Goal: Navigation & Orientation: Find specific page/section

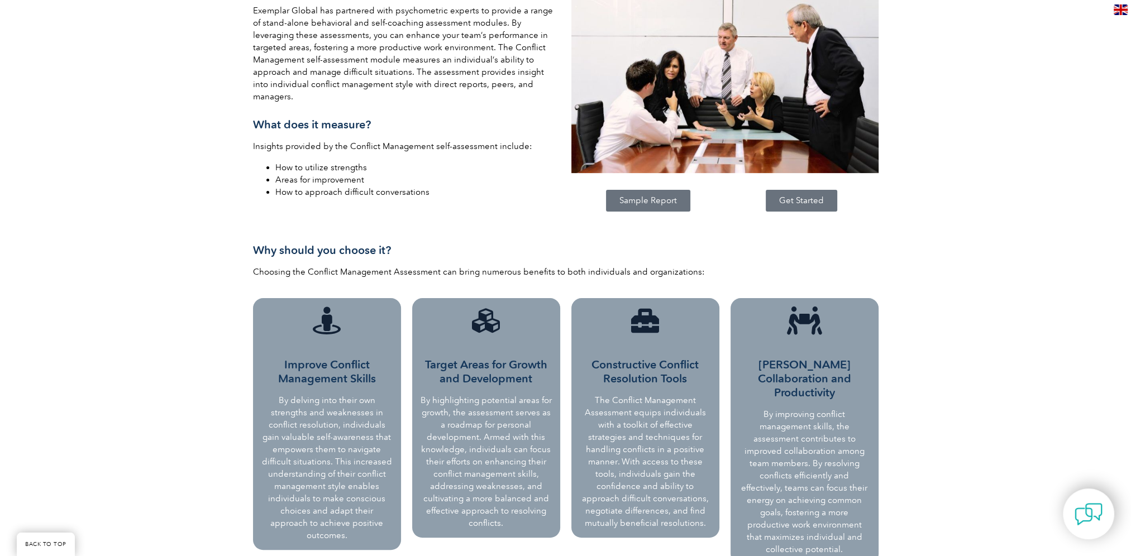
scroll to position [364, 0]
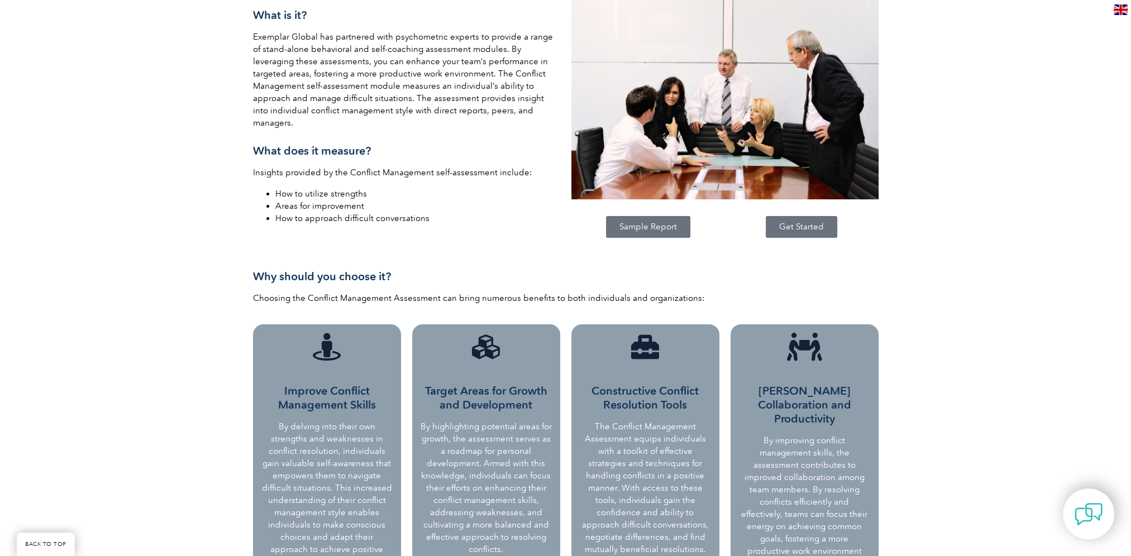
click at [616, 230] on link "Sample Report" at bounding box center [648, 227] width 84 height 22
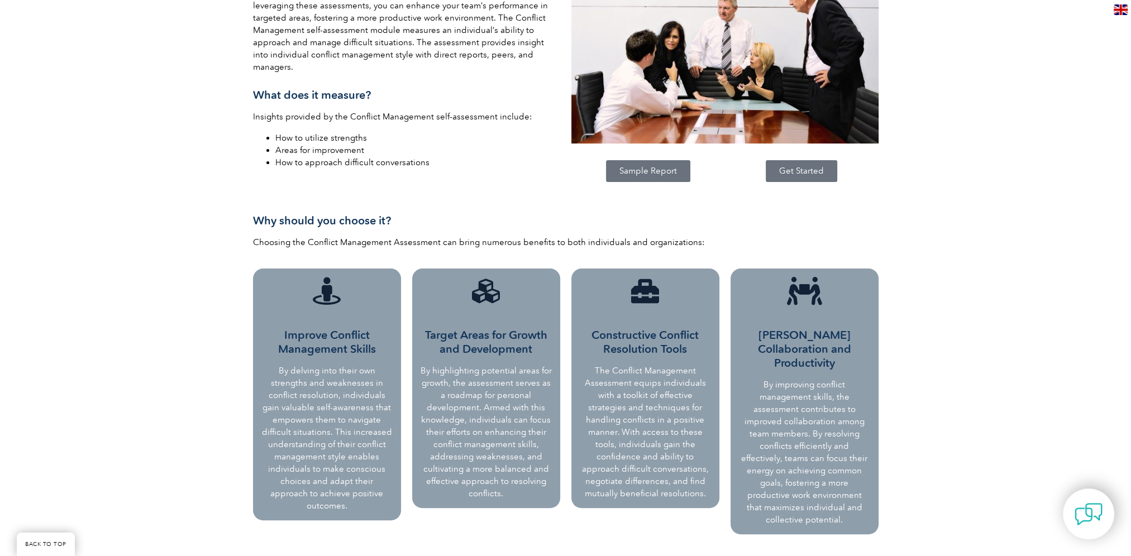
scroll to position [85, 0]
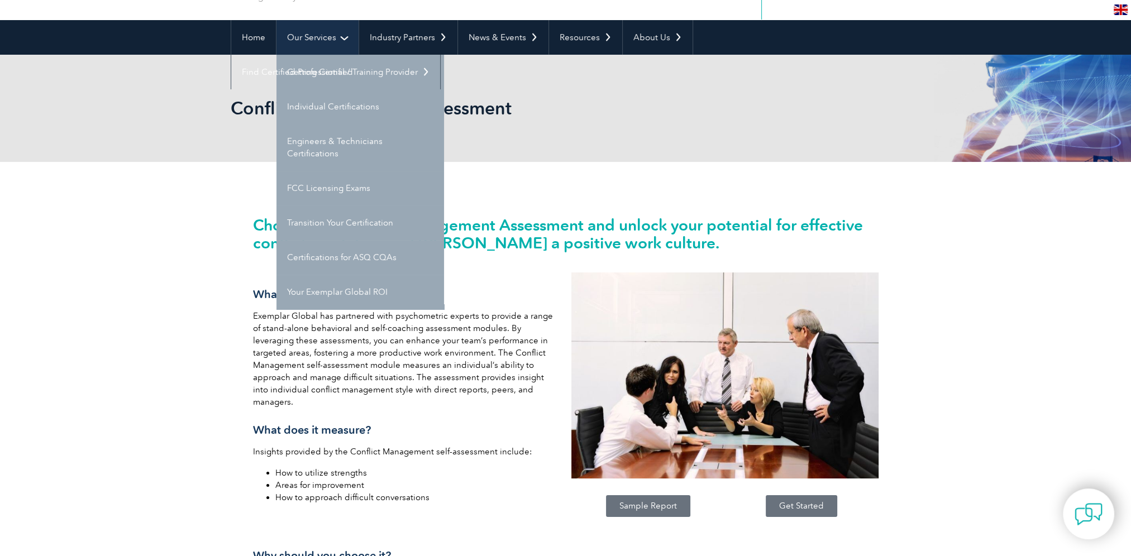
click at [344, 42] on link "Our Services" at bounding box center [318, 37] width 82 height 35
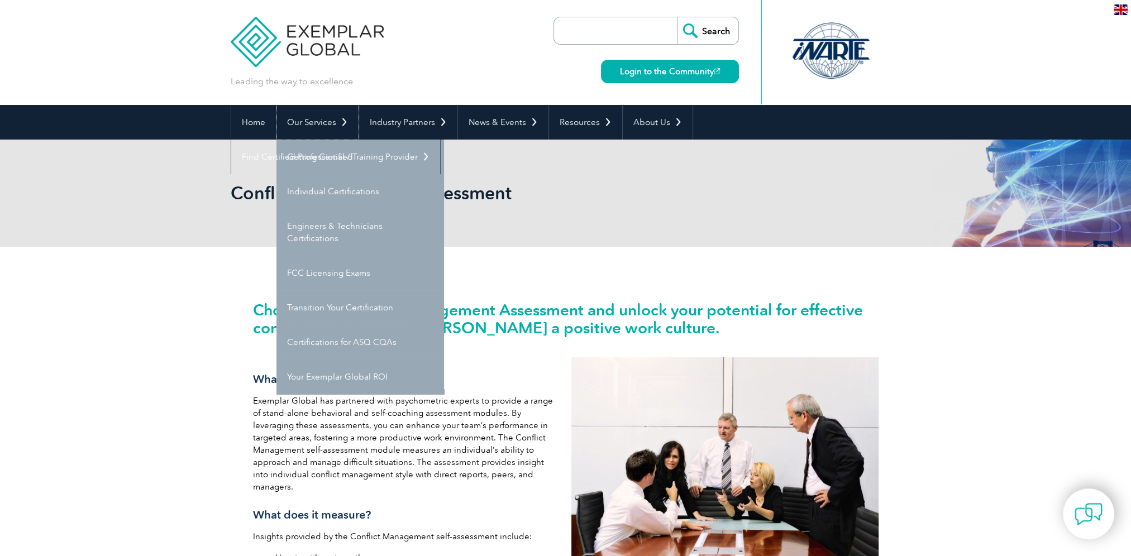
scroll to position [85, 0]
